Goal: Information Seeking & Learning: Learn about a topic

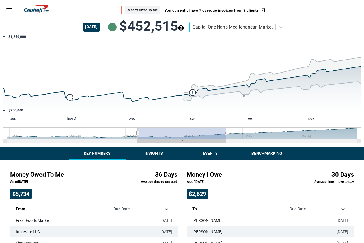
scroll to position [103, 0]
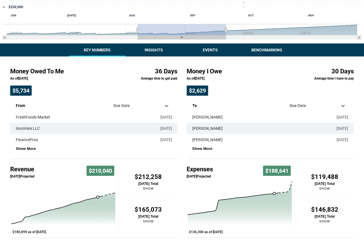
click at [154, 56] on div "Money Owed To Me You currently have 7 overdue invoices from 7 clients. [DATE] $…" at bounding box center [182, 107] width 364 height 421
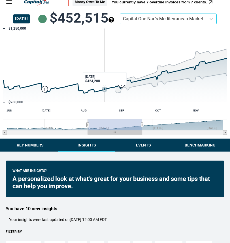
scroll to position [9, 0]
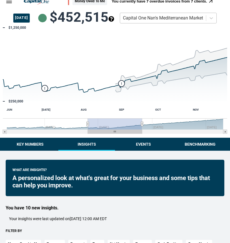
click at [175, 22] on div "Capital One Nan's Mediterranean Market" at bounding box center [163, 18] width 86 height 10
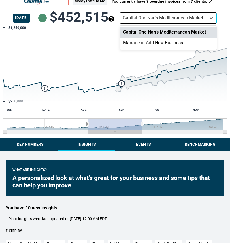
click at [179, 36] on div "Capital One Nan's Mediterranean Market" at bounding box center [168, 32] width 97 height 11
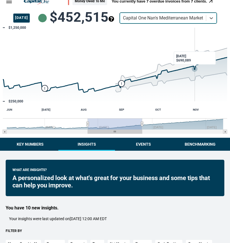
click at [194, 77] on icon "Interactive chart" at bounding box center [114, 79] width 225 height 44
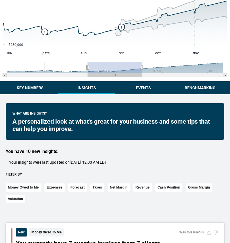
scroll to position [68, 0]
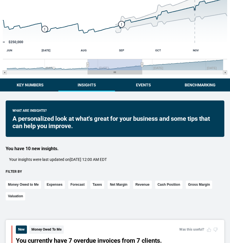
click at [84, 85] on button "Insights" at bounding box center [86, 85] width 57 height 13
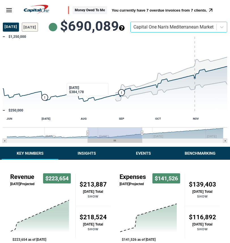
click at [76, 150] on button "Insights" at bounding box center [86, 153] width 57 height 13
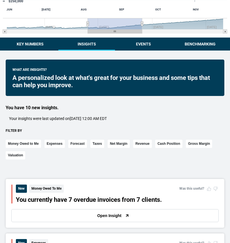
scroll to position [116, 1]
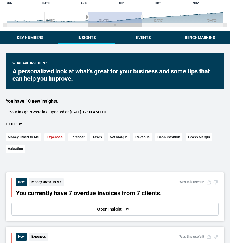
click at [50, 135] on button "Expenses" at bounding box center [54, 137] width 20 height 8
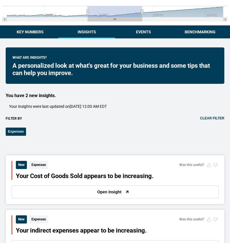
scroll to position [142, 1]
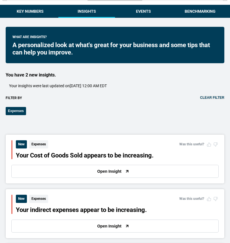
click at [212, 94] on div "What are insights? A personalized look at what's great for your business and so…" at bounding box center [115, 71] width 218 height 89
click at [203, 95] on div "What are insights? A personalized look at what's great for your business and so…" at bounding box center [115, 71] width 218 height 89
click at [203, 96] on div "What are insights? A personalized look at what's great for your business and so…" at bounding box center [115, 71] width 218 height 89
click at [202, 96] on button "Clear filter" at bounding box center [212, 98] width 24 height 4
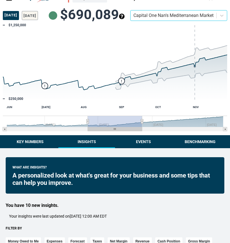
scroll to position [0, 1]
